Goal: Task Accomplishment & Management: Manage account settings

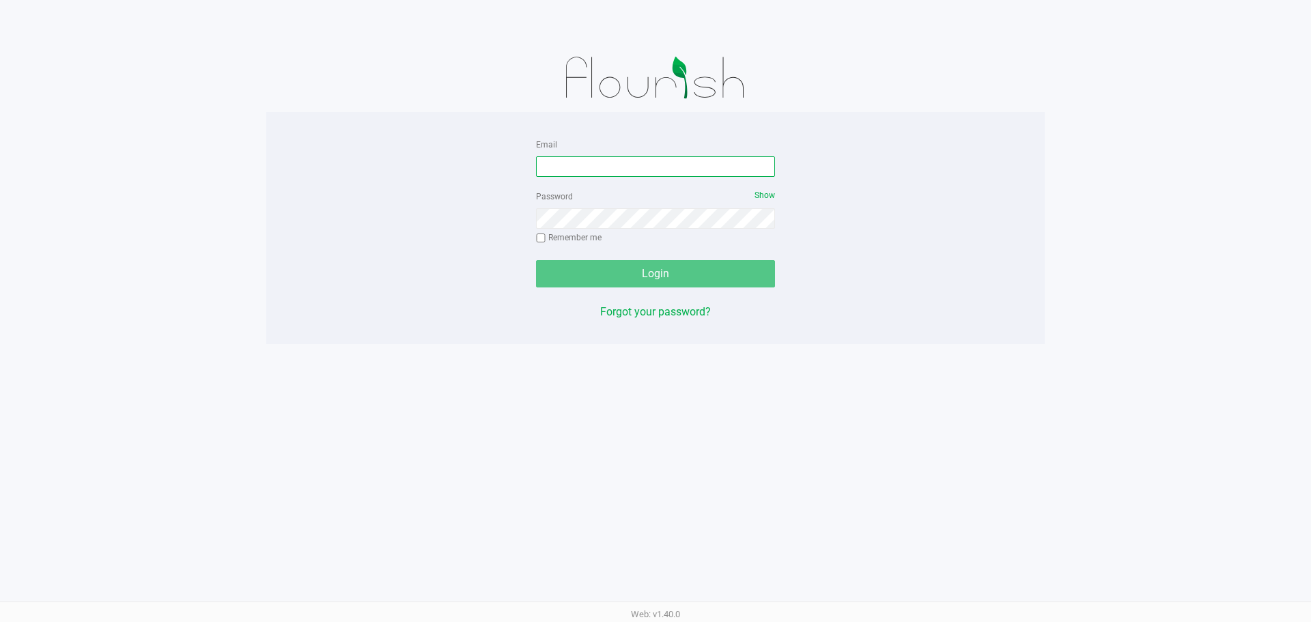
click at [703, 171] on input "Email" at bounding box center [655, 166] width 239 height 20
type input "[EMAIL_ADDRESS][DOMAIN_NAME]"
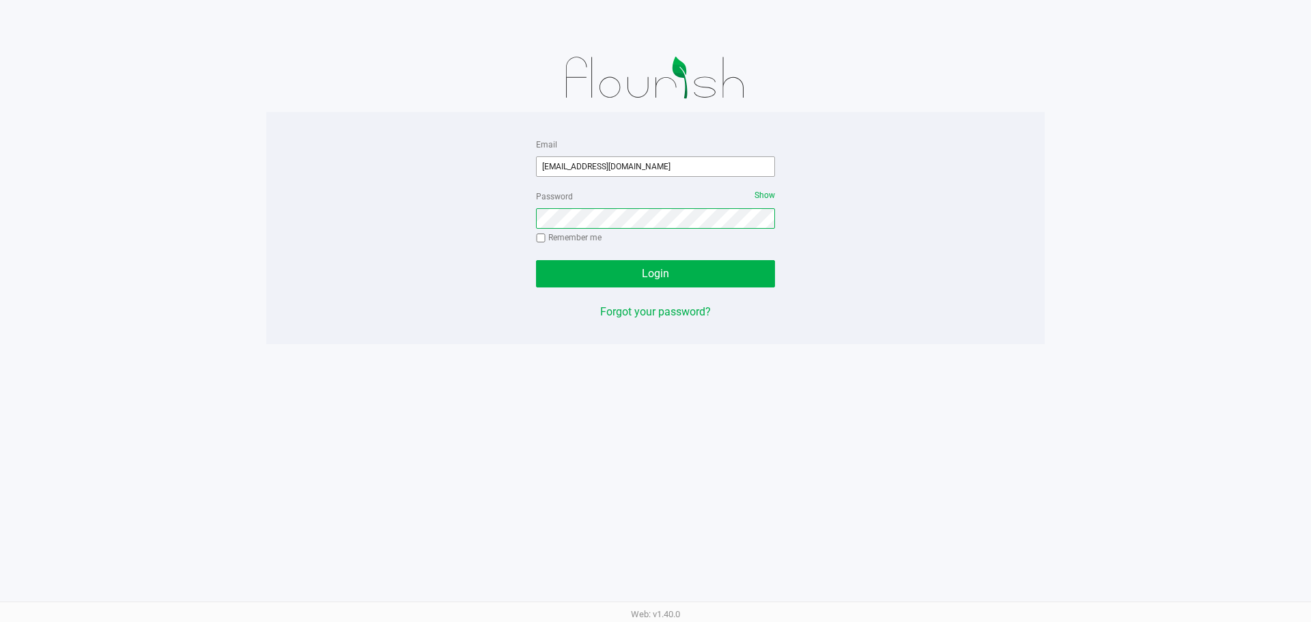
click at [536, 260] on button "Login" at bounding box center [655, 273] width 239 height 27
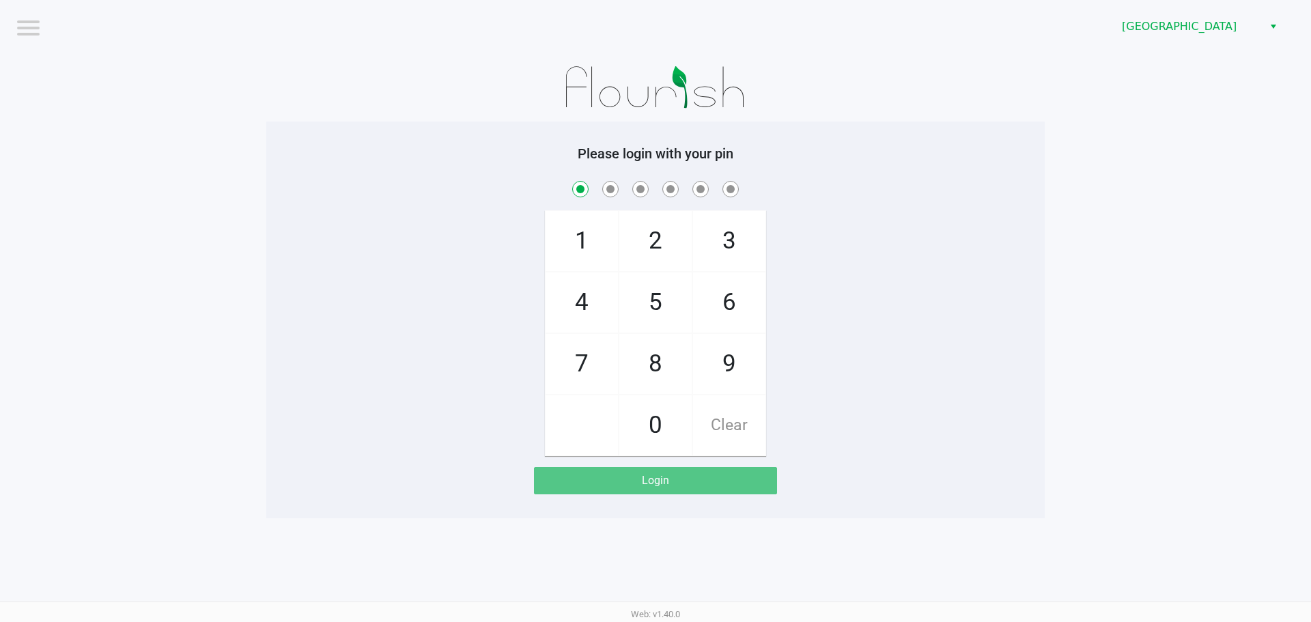
checkbox input "true"
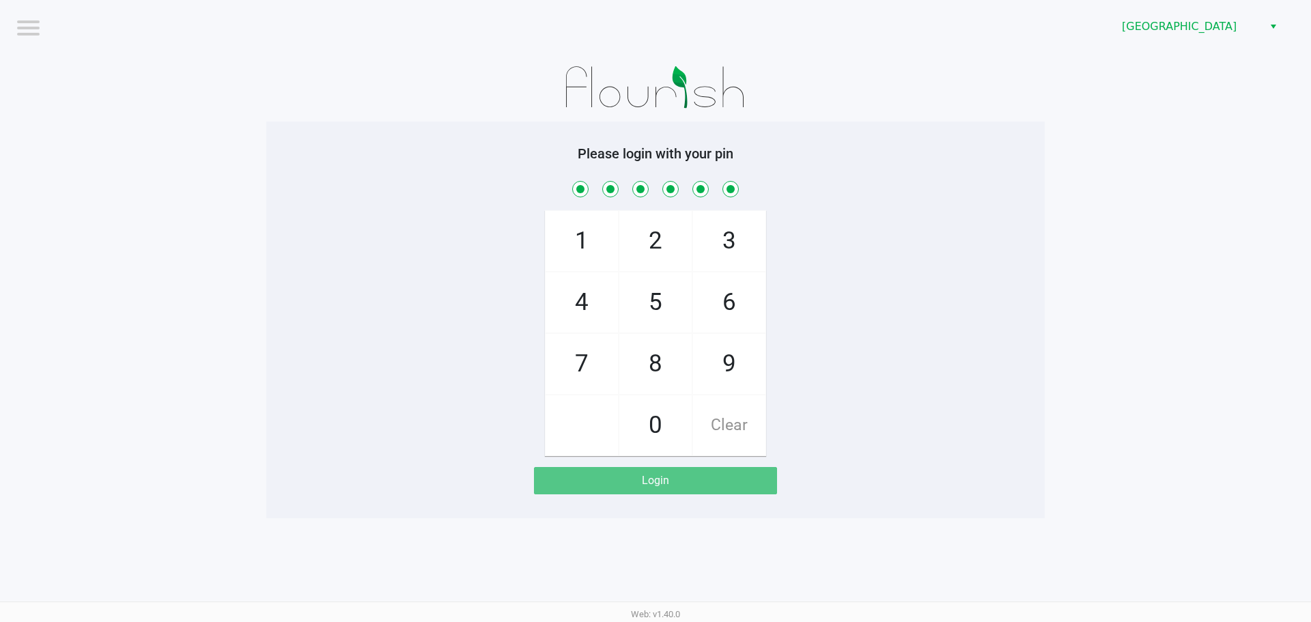
checkbox input "true"
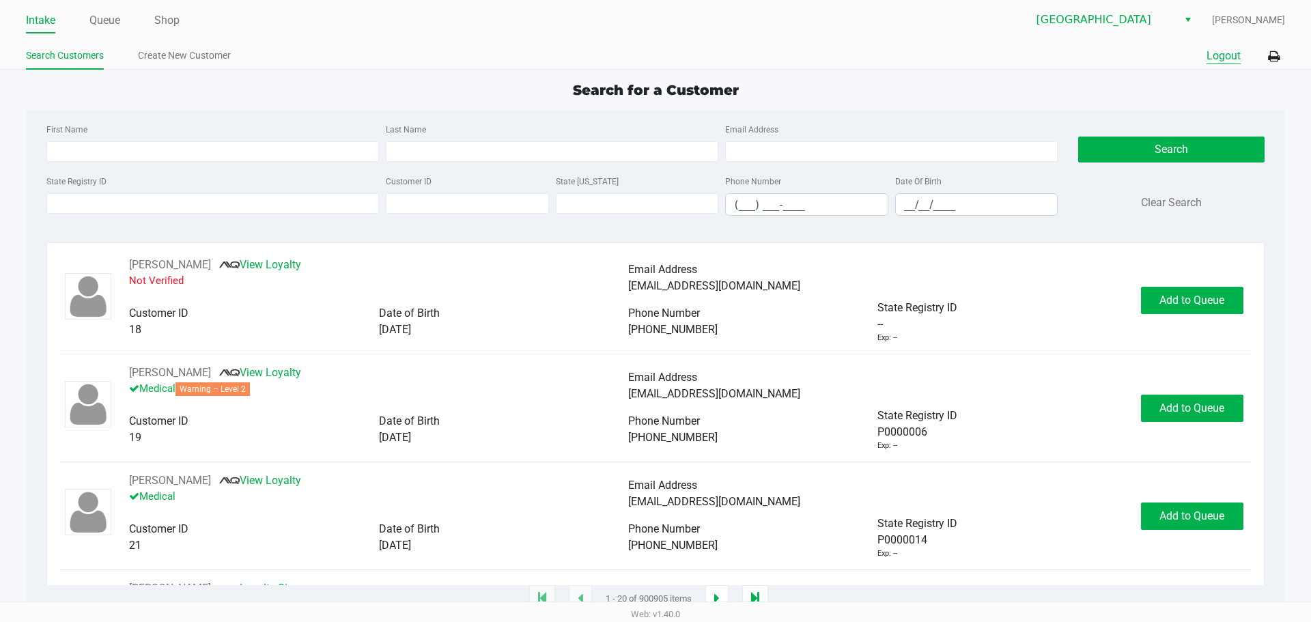
click at [1225, 53] on button "Logout" at bounding box center [1224, 56] width 34 height 16
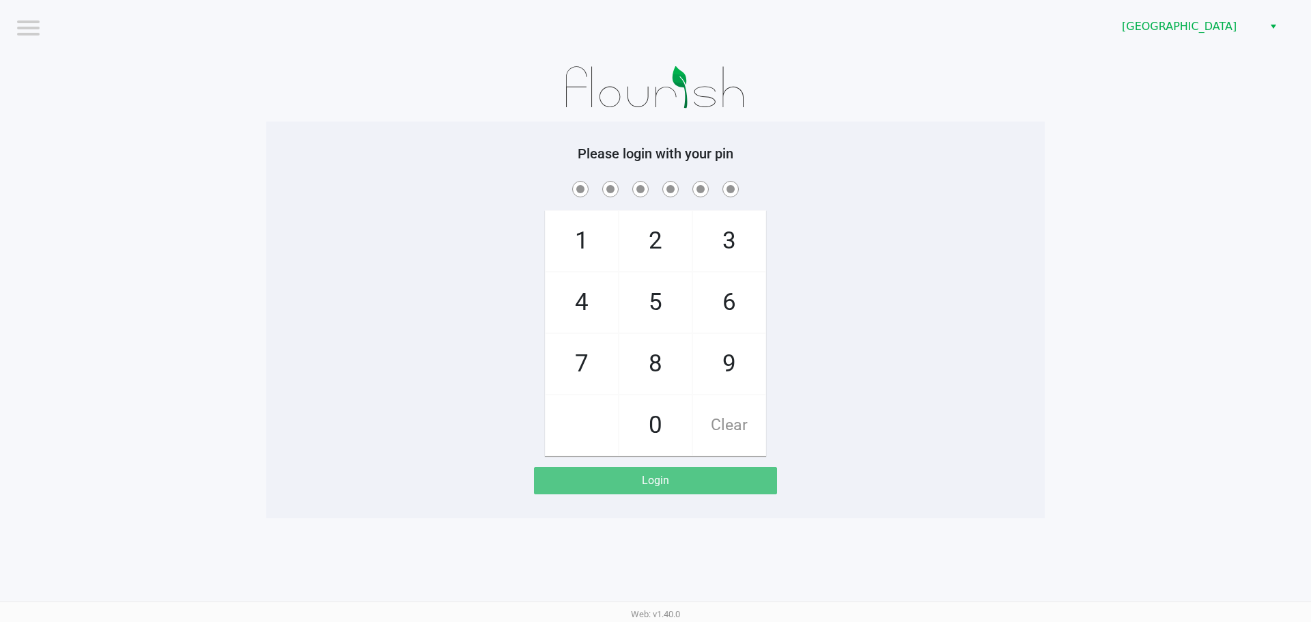
click at [465, 177] on div "Please login with your pin 1 4 7 2 5 8 0 3 6 9 Clear Login" at bounding box center [655, 319] width 778 height 349
